Goal: Task Accomplishment & Management: Manage account settings

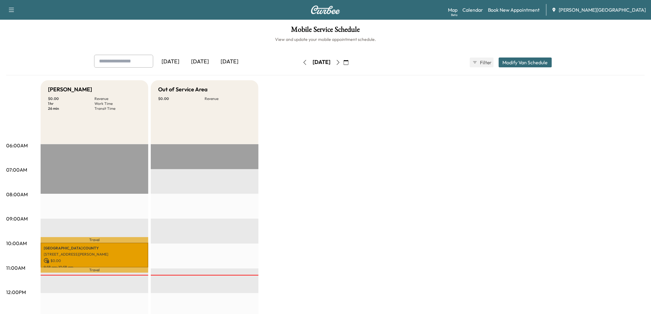
click at [215, 69] on div "[DATE]" at bounding box center [200, 62] width 30 height 14
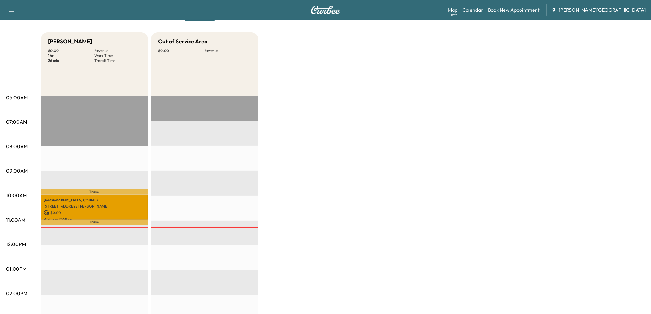
scroll to position [68, 0]
